Goal: Transaction & Acquisition: Register for event/course

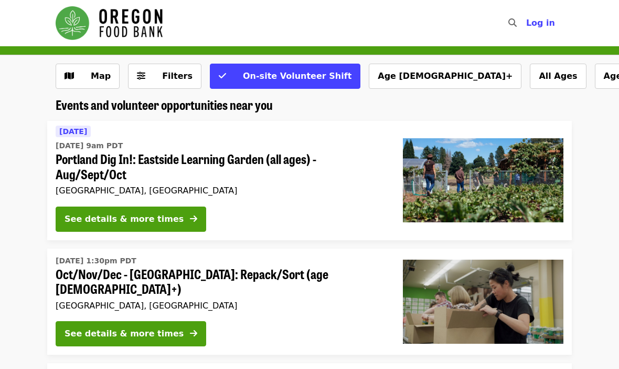
click at [539, 25] on span "Log in" at bounding box center [541, 23] width 29 height 10
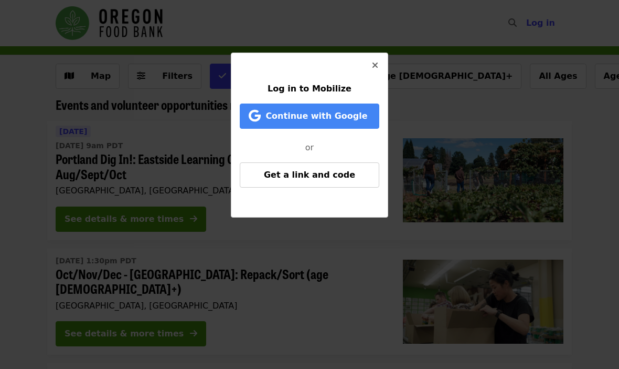
click at [350, 115] on span "Continue with Google" at bounding box center [317, 116] width 102 height 10
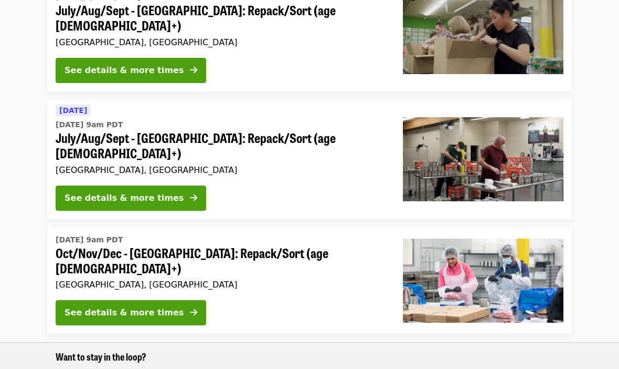
scroll to position [505, 0]
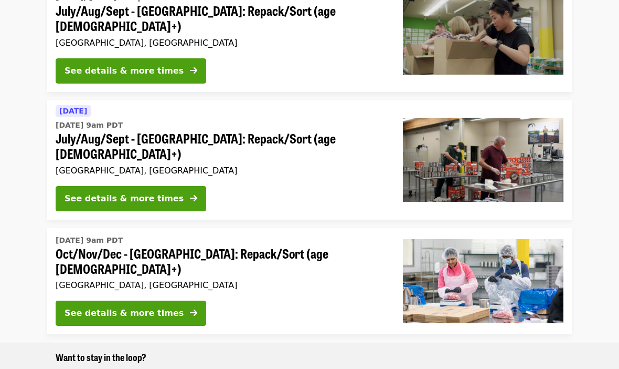
click at [153, 307] on div "See details & more times" at bounding box center [124, 313] width 119 height 13
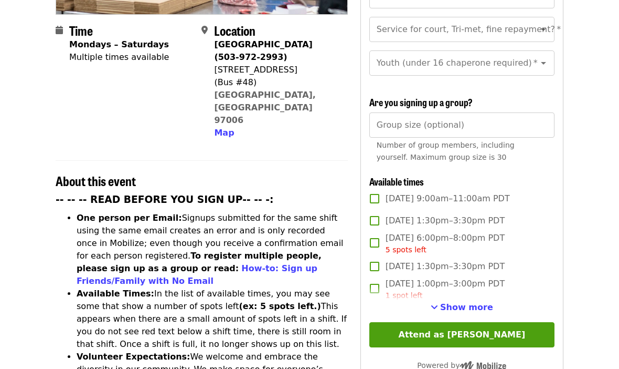
scroll to position [257, 0]
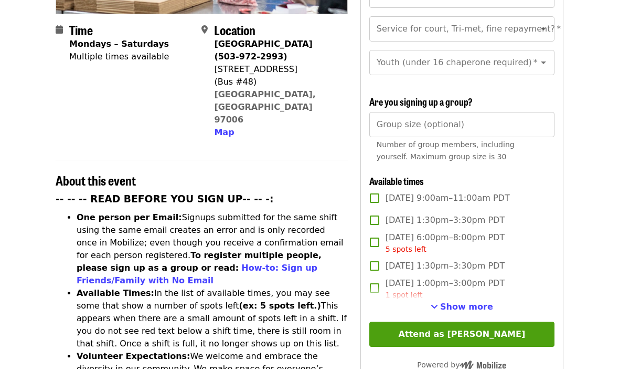
click at [477, 301] on span "Show more" at bounding box center [466, 306] width 53 height 10
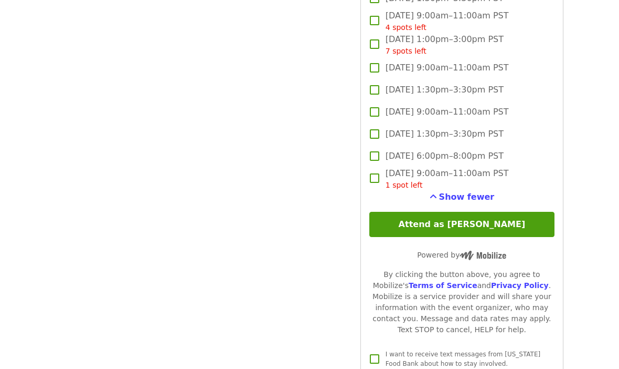
scroll to position [2926, 0]
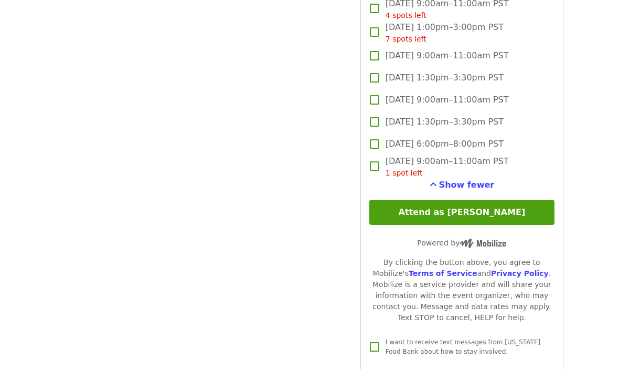
click at [512, 200] on button "Attend as Jon" at bounding box center [462, 212] width 185 height 25
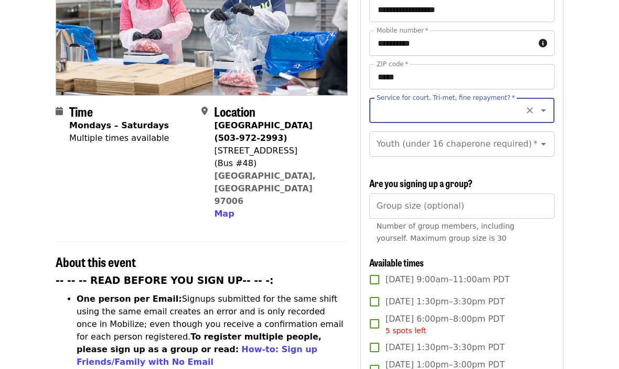
click at [501, 100] on input "Service for court, Tri-met, fine repayment?   *" at bounding box center [449, 110] width 143 height 20
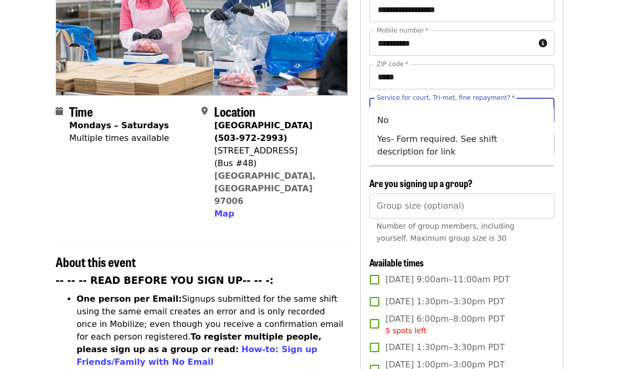
click at [441, 124] on li "No" at bounding box center [461, 120] width 185 height 19
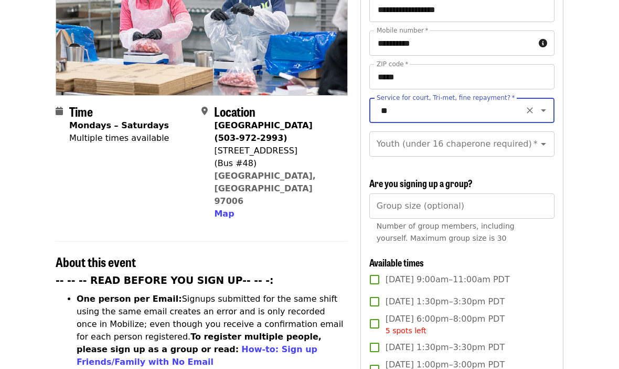
type input "**"
click at [477, 131] on div "Youth (under 16 chaperone required)   * Youth (under 16 chaperone required) *" at bounding box center [462, 143] width 185 height 25
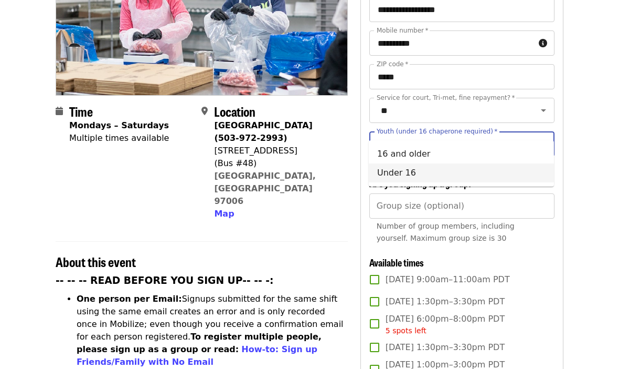
click at [412, 174] on li "Under 16" at bounding box center [461, 172] width 185 height 19
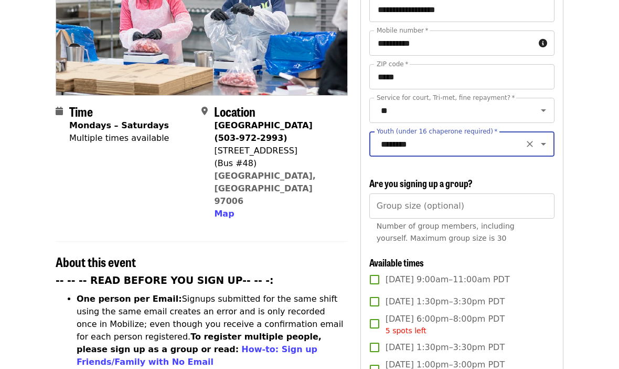
click at [443, 128] on label "Youth (under 16 chaperone required)   *" at bounding box center [437, 131] width 121 height 6
click at [443, 134] on input "********" at bounding box center [449, 144] width 143 height 20
click at [429, 154] on li "16 and older" at bounding box center [461, 153] width 185 height 19
type input "**********"
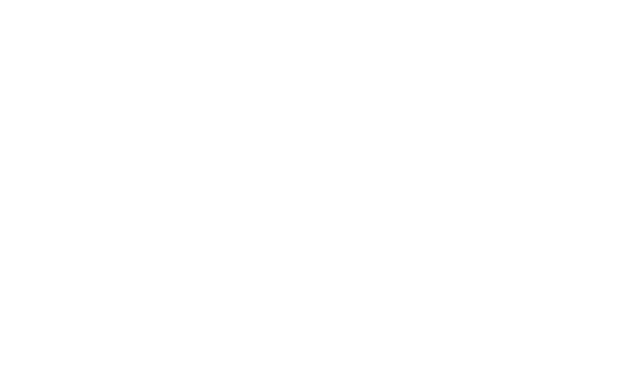
scroll to position [2922, 0]
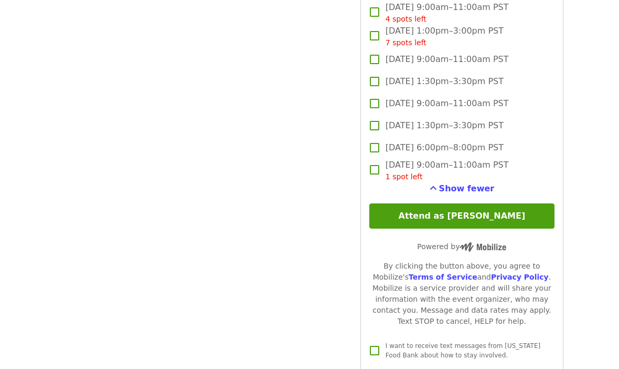
click at [502, 204] on button "Attend as Jon" at bounding box center [462, 216] width 185 height 25
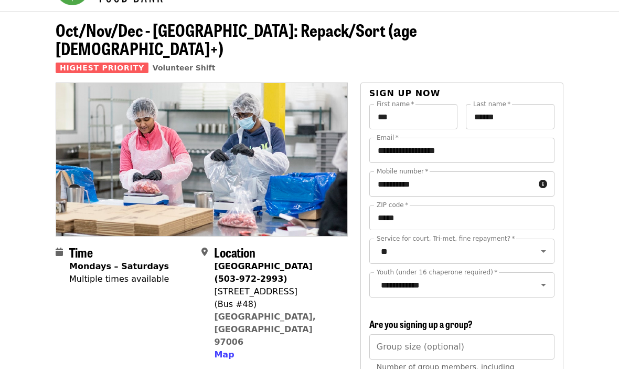
scroll to position [0, 0]
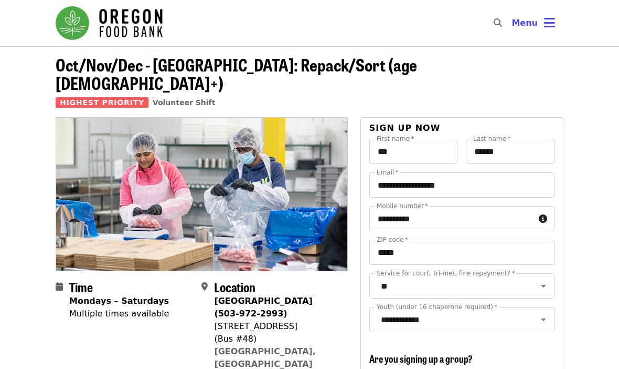
click at [139, 64] on span "Oct/Nov/Dec - [GEOGRAPHIC_DATA]: Repack/Sort (age [DEMOGRAPHIC_DATA]+)" at bounding box center [237, 73] width 362 height 43
click at [132, 23] on img "Main navigation" at bounding box center [109, 23] width 107 height 34
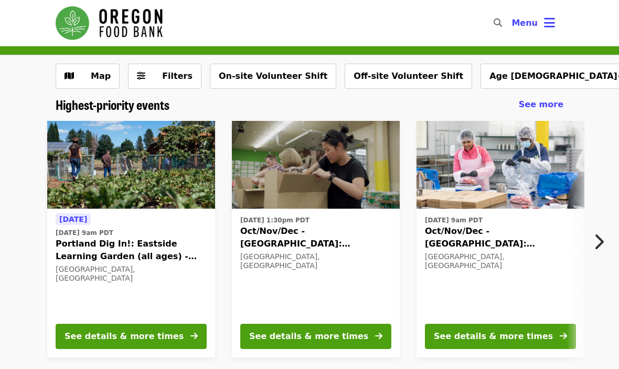
click at [596, 246] on icon "chevron-right icon" at bounding box center [599, 242] width 10 height 20
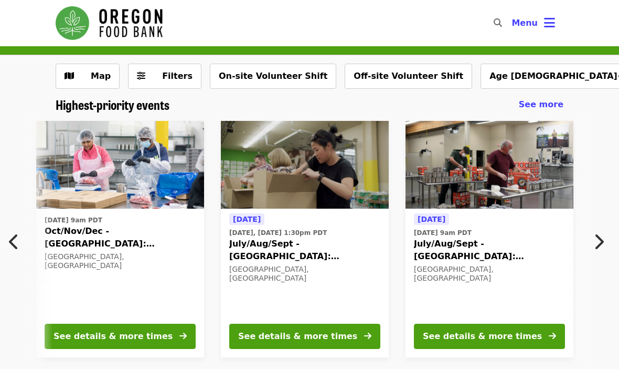
scroll to position [0, 380]
click at [596, 243] on icon "chevron-right icon" at bounding box center [599, 242] width 10 height 20
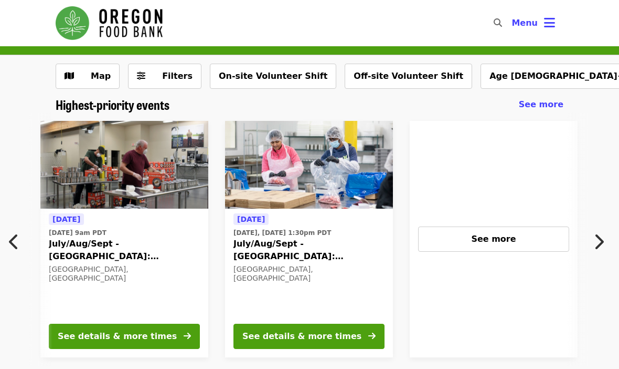
scroll to position [0, 789]
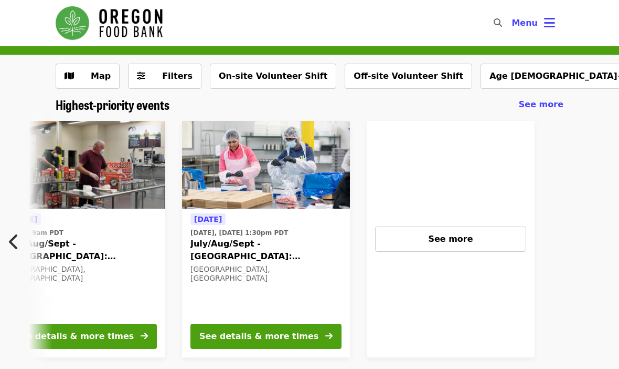
click at [261, 245] on span "July/Aug/Sept - [GEOGRAPHIC_DATA]: Repack/Sort (age [DEMOGRAPHIC_DATA]+)" at bounding box center [266, 249] width 151 height 25
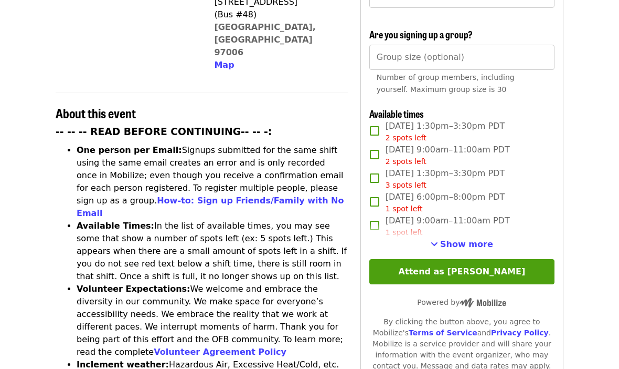
scroll to position [324, 0]
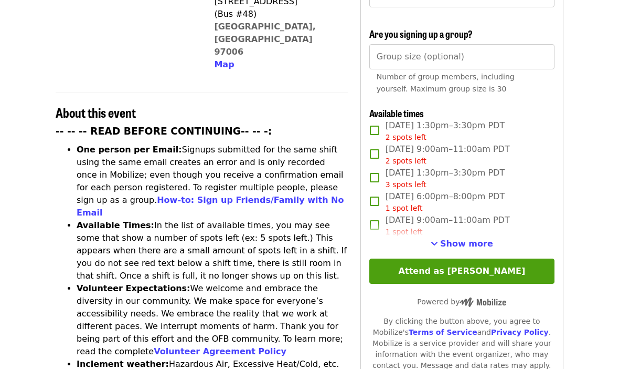
click at [469, 239] on span "Show more" at bounding box center [466, 244] width 53 height 10
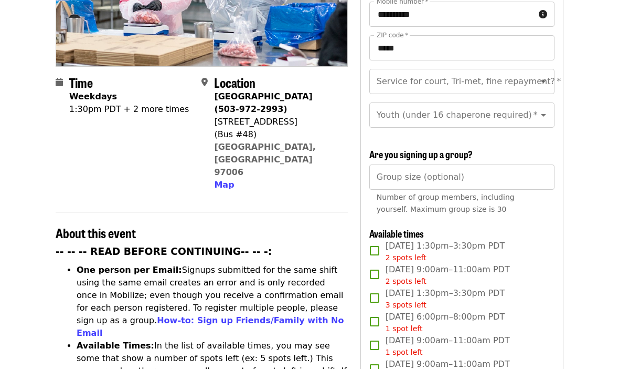
scroll to position [202, 0]
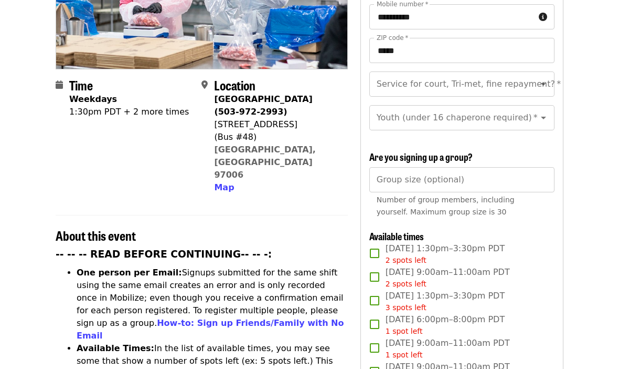
click at [543, 83] on icon "Open" at bounding box center [543, 84] width 5 height 3
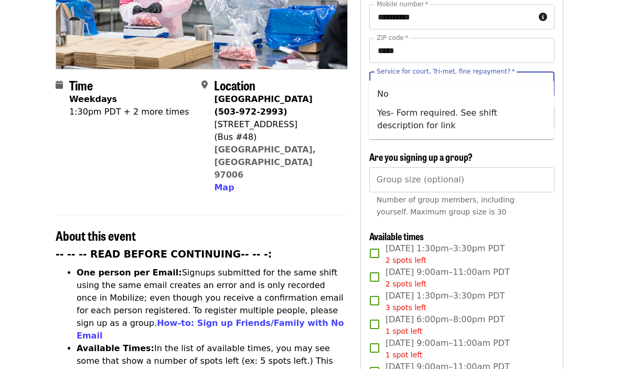
click at [471, 93] on li "No" at bounding box center [461, 94] width 185 height 19
type input "**"
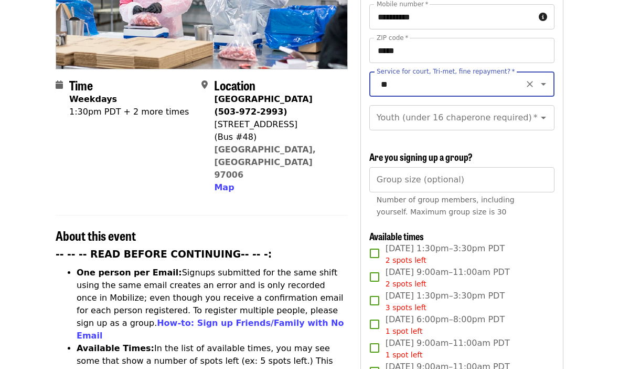
click at [486, 105] on div "Youth (under 16 chaperone required)   * Youth (under 16 chaperone required) *" at bounding box center [462, 117] width 185 height 25
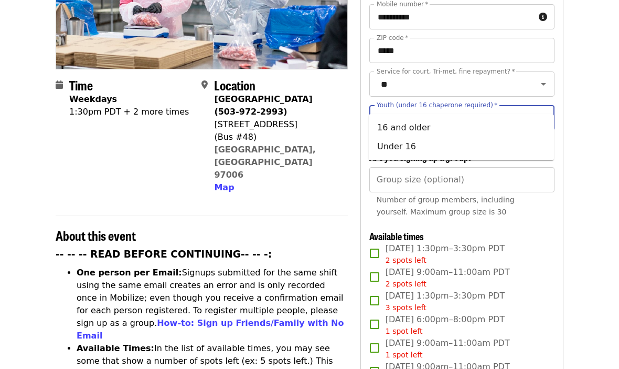
click at [545, 111] on icon "Close" at bounding box center [544, 117] width 13 height 13
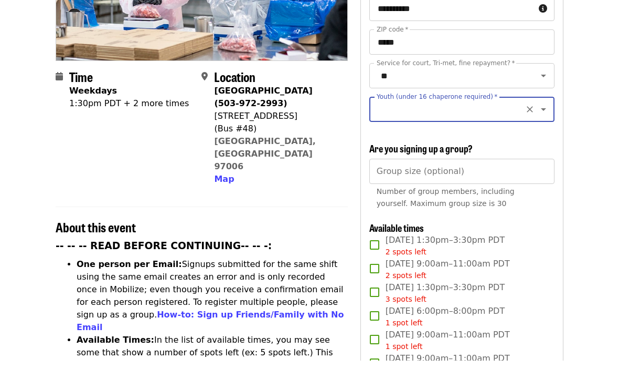
click at [500, 108] on input "Youth (under 16 chaperone required)   *" at bounding box center [449, 118] width 143 height 20
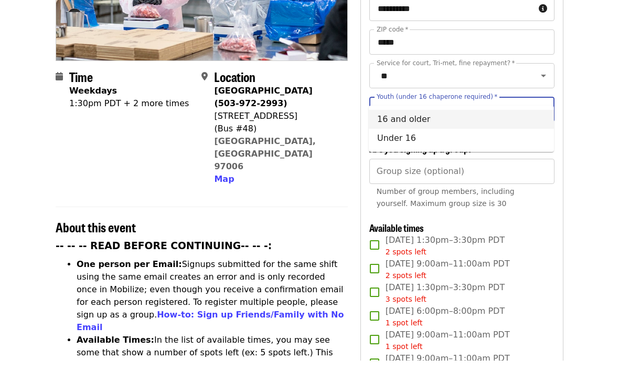
click at [423, 121] on li "16 and older" at bounding box center [461, 127] width 185 height 19
type input "**********"
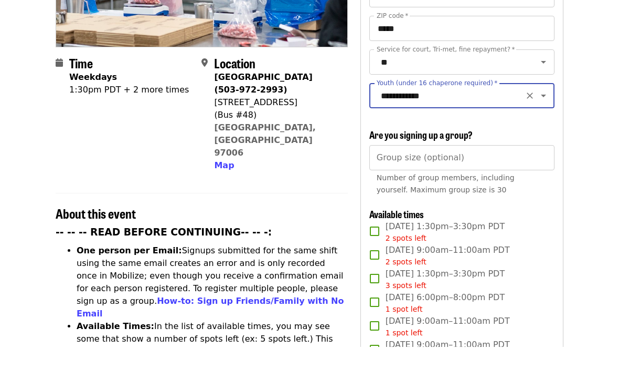
click at [523, 167] on input "Group size (optional)" at bounding box center [462, 179] width 185 height 25
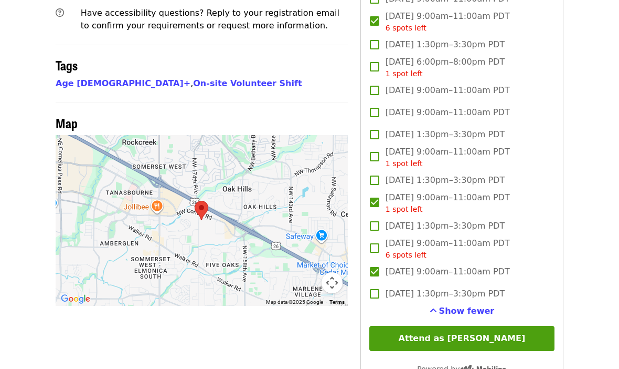
scroll to position [837, 0]
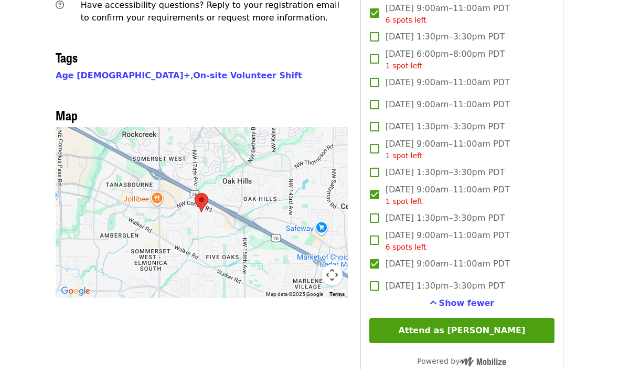
click at [503, 318] on button "Attend as Jon" at bounding box center [462, 330] width 185 height 25
